Goal: Check status: Check status

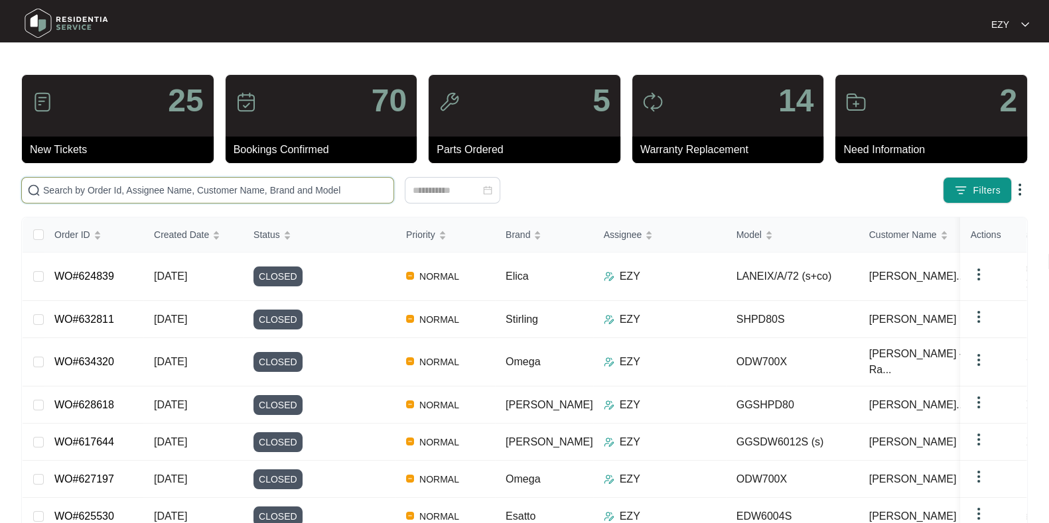
click at [157, 191] on input "text" at bounding box center [215, 190] width 345 height 15
paste input "634320"
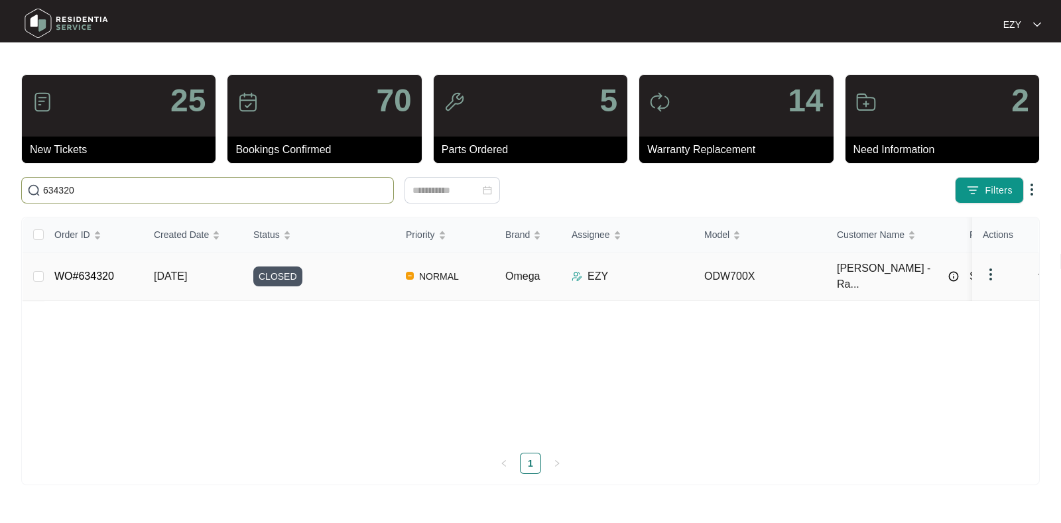
type input "634320"
click at [348, 287] on td "CLOSED" at bounding box center [319, 277] width 153 height 48
